Goal: Task Accomplishment & Management: Manage account settings

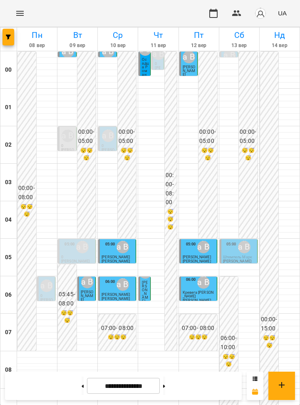
scroll to position [453, 0]
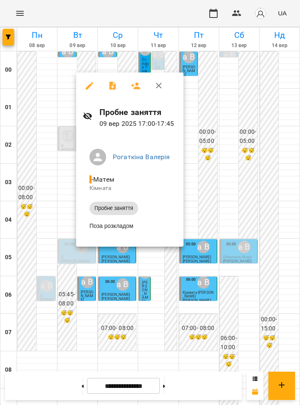
click at [257, 241] on div at bounding box center [150, 202] width 300 height 405
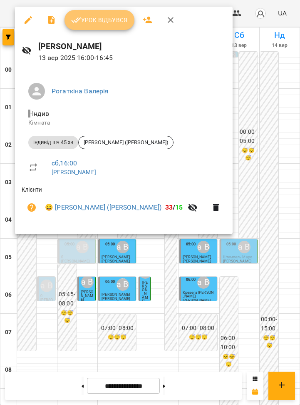
click at [106, 24] on span "Урок відбувся" at bounding box center [99, 20] width 57 height 10
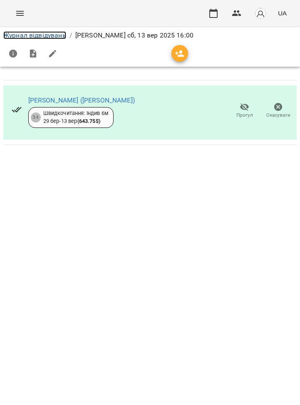
click at [64, 37] on link "Журнал відвідувань" at bounding box center [34, 35] width 63 height 8
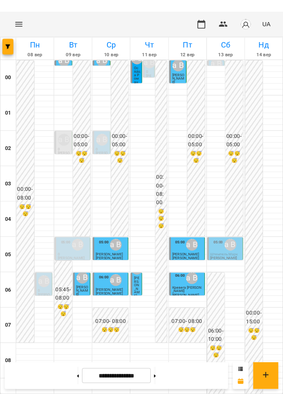
scroll to position [475, 0]
